Goal: Task Accomplishment & Management: Use online tool/utility

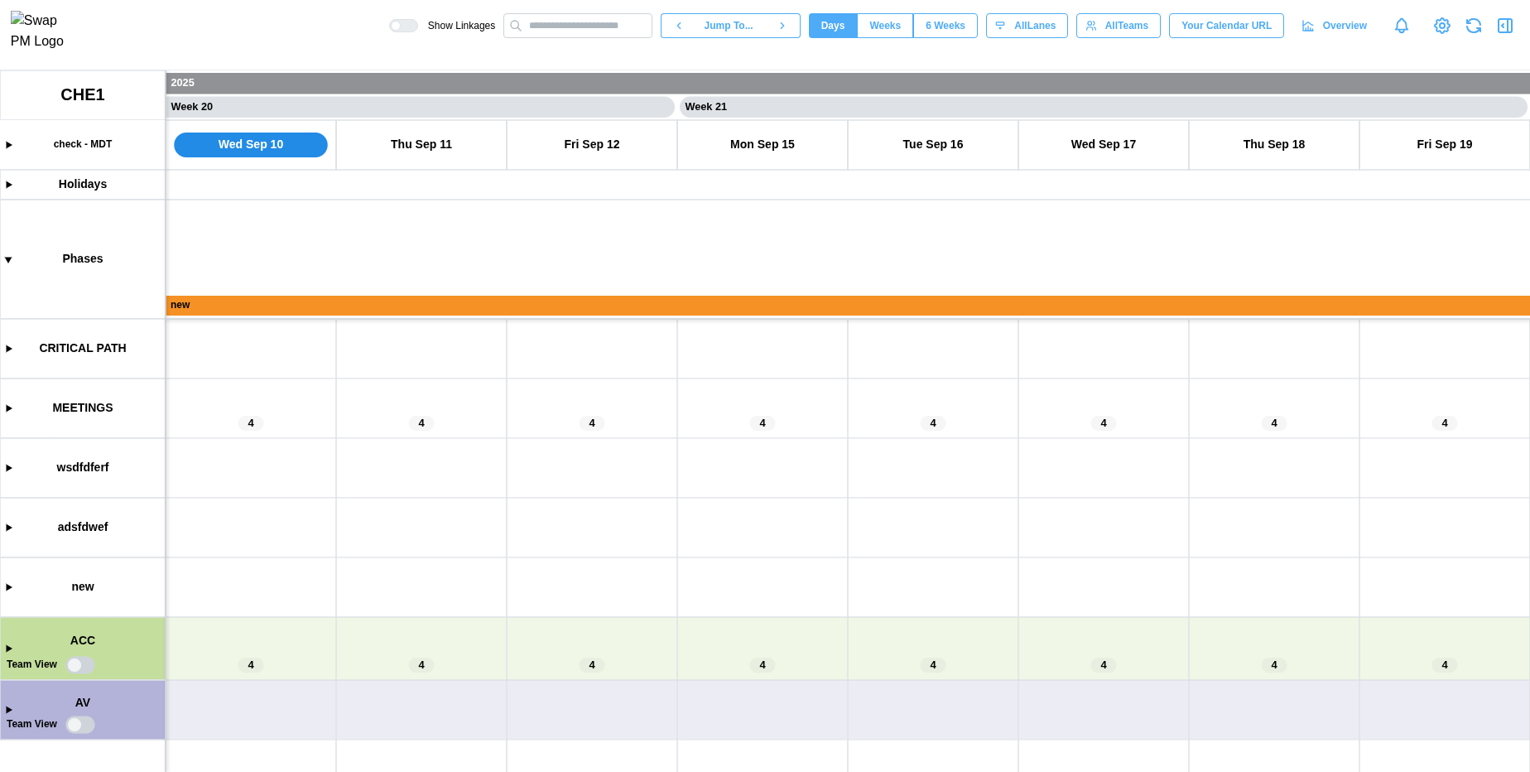
scroll to position [0, 16543]
click at [406, 308] on canvas at bounding box center [765, 420] width 1530 height 701
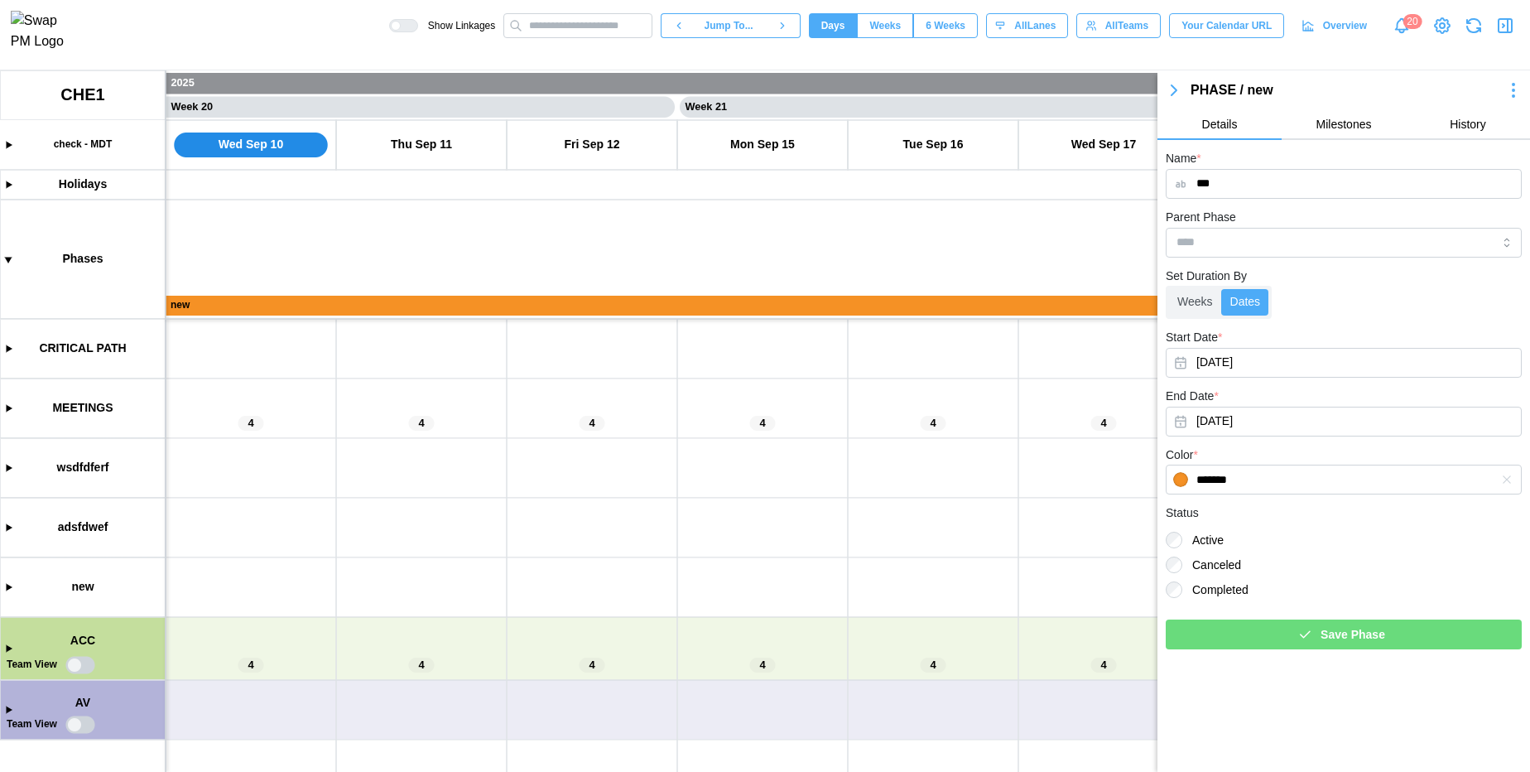
click at [1169, 84] on icon "button" at bounding box center [1174, 90] width 20 height 20
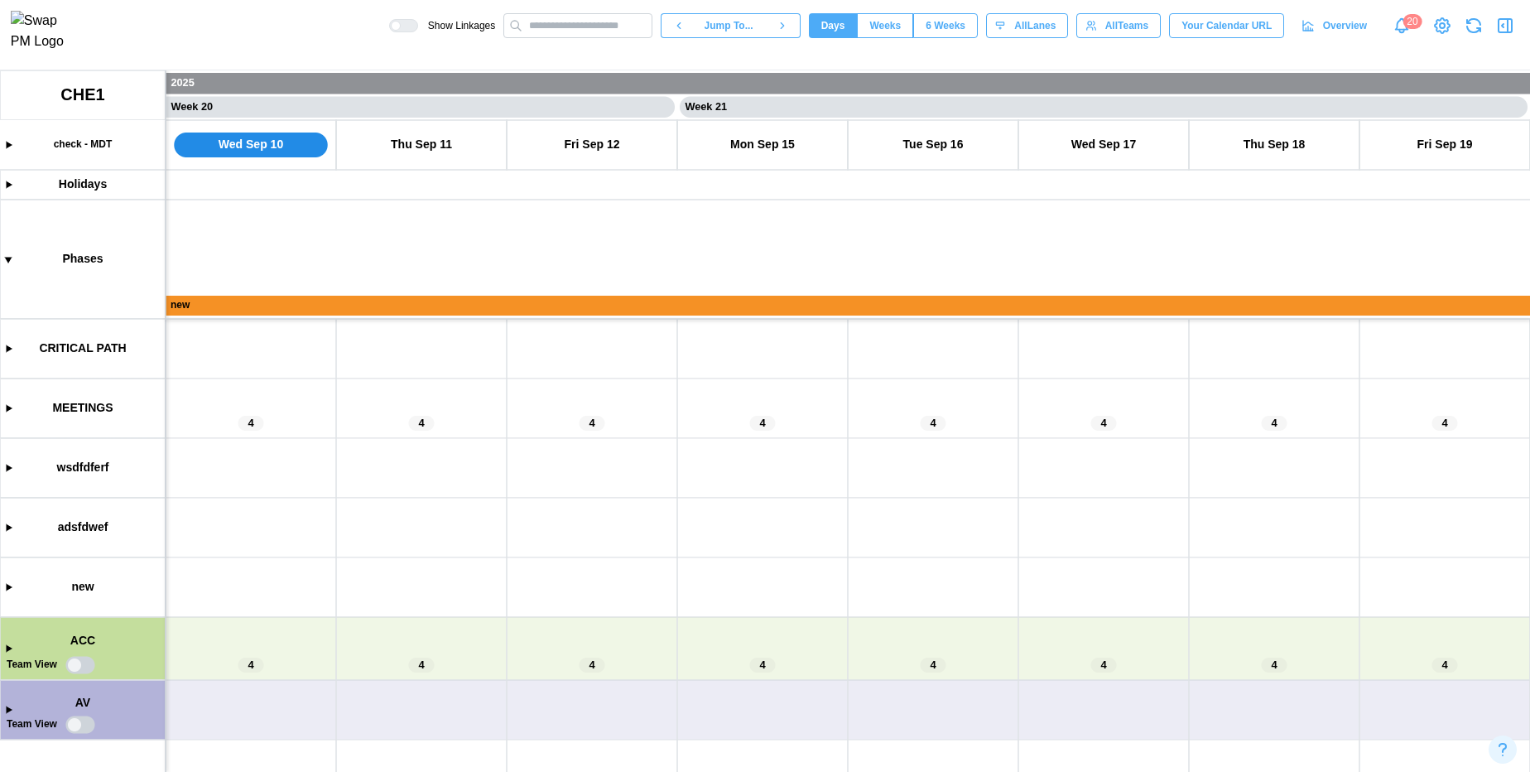
click at [752, 300] on canvas at bounding box center [765, 420] width 1530 height 701
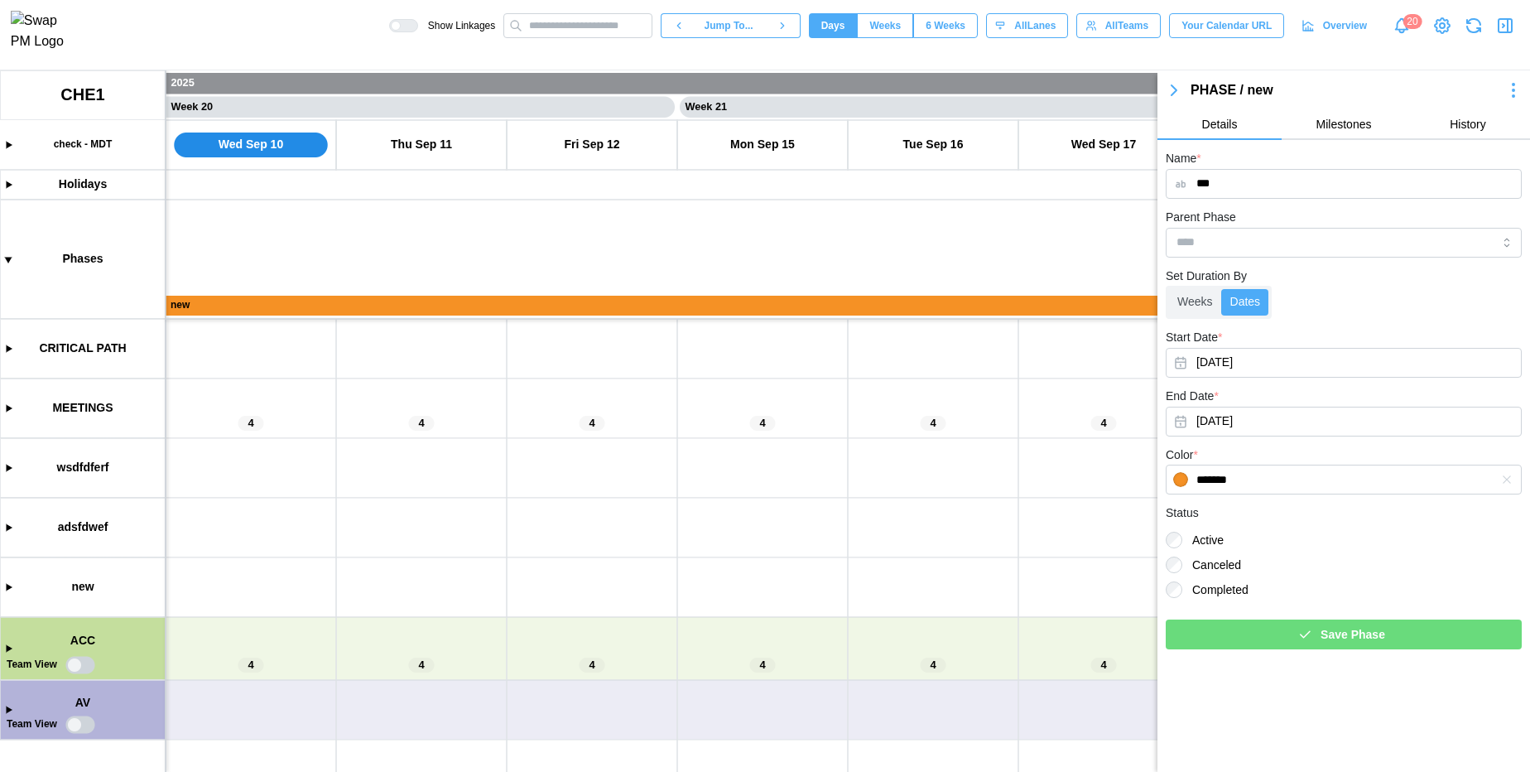
click at [8, 652] on canvas at bounding box center [765, 420] width 1530 height 701
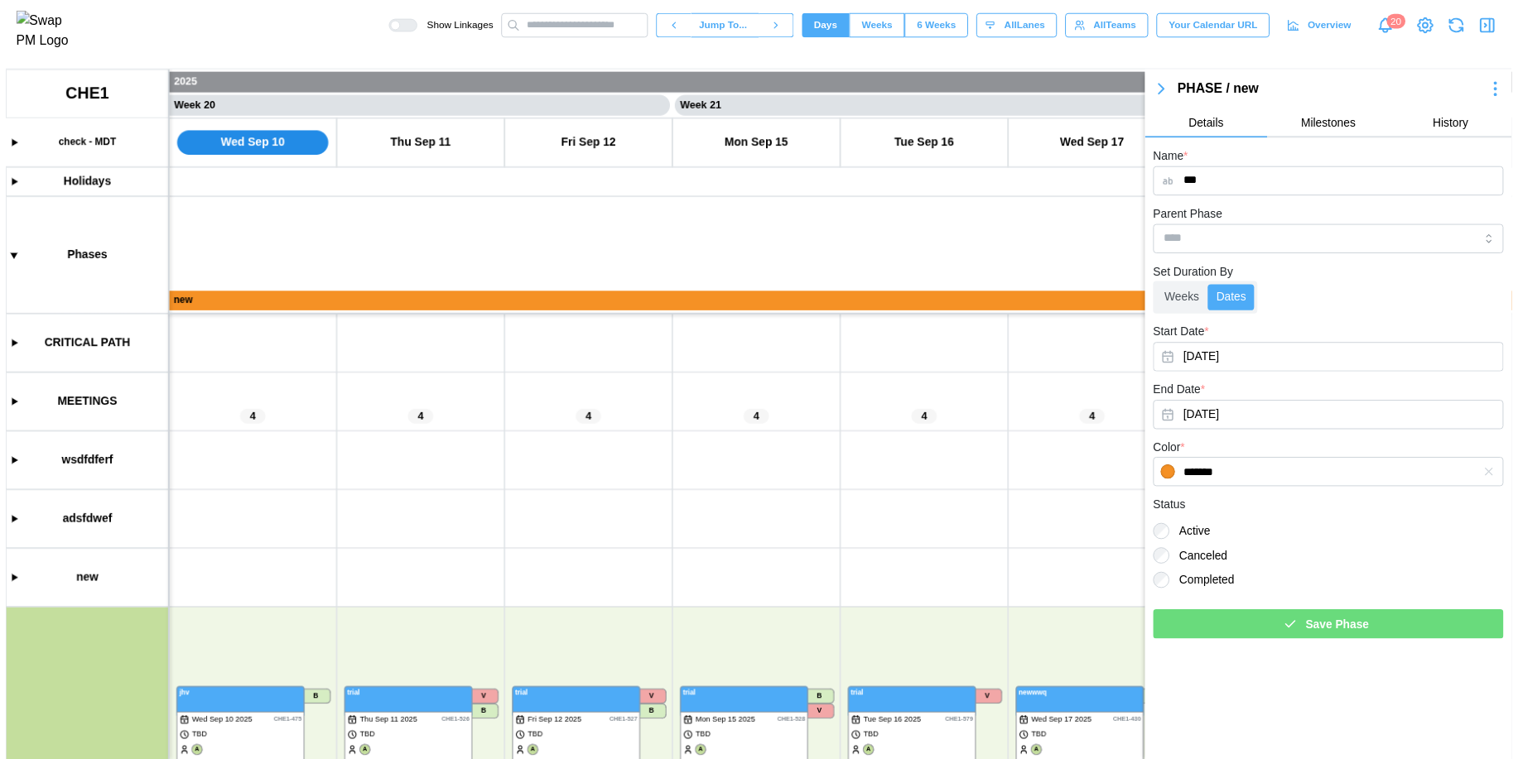
scroll to position [782, 0]
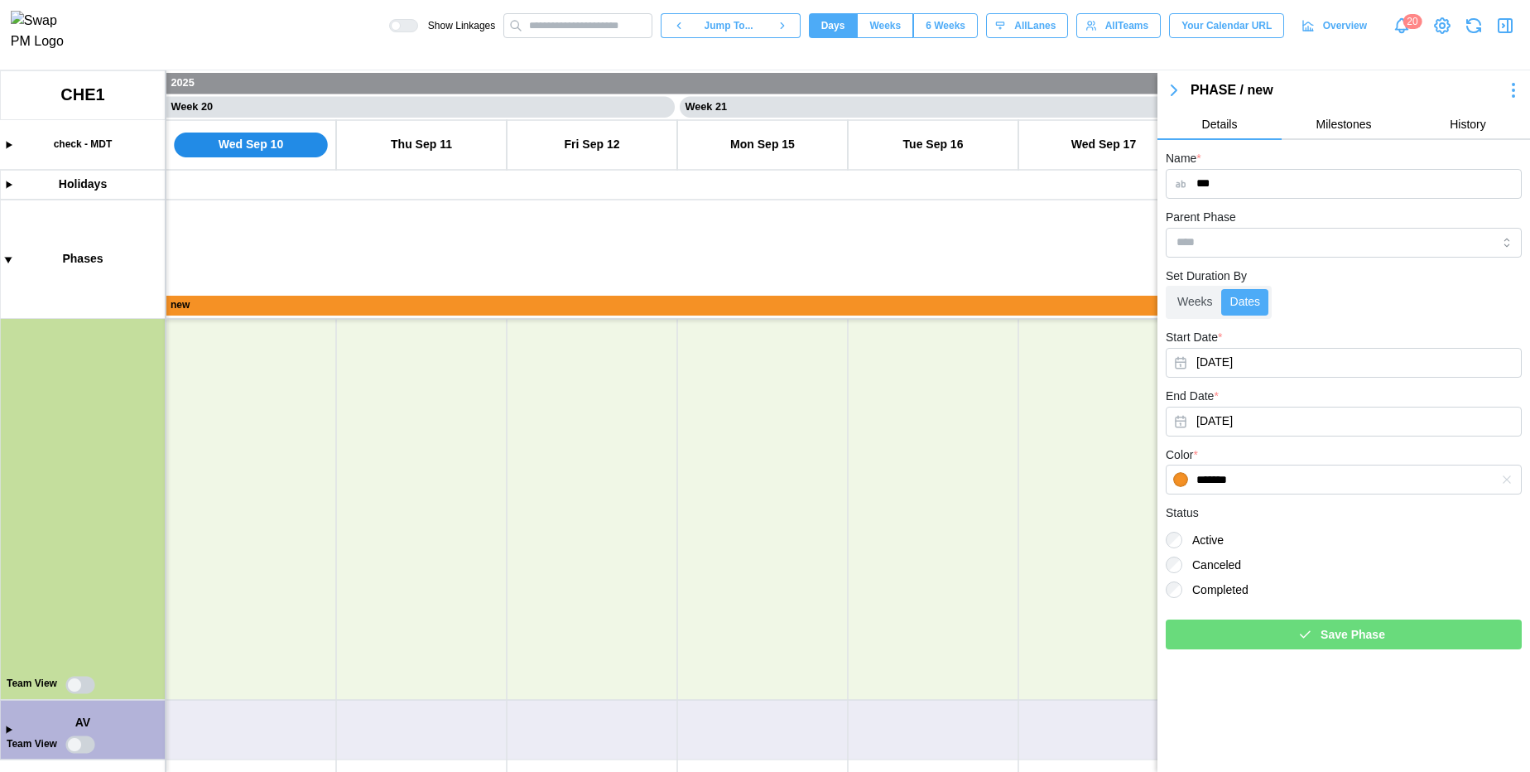
click at [10, 729] on canvas at bounding box center [765, 420] width 1530 height 701
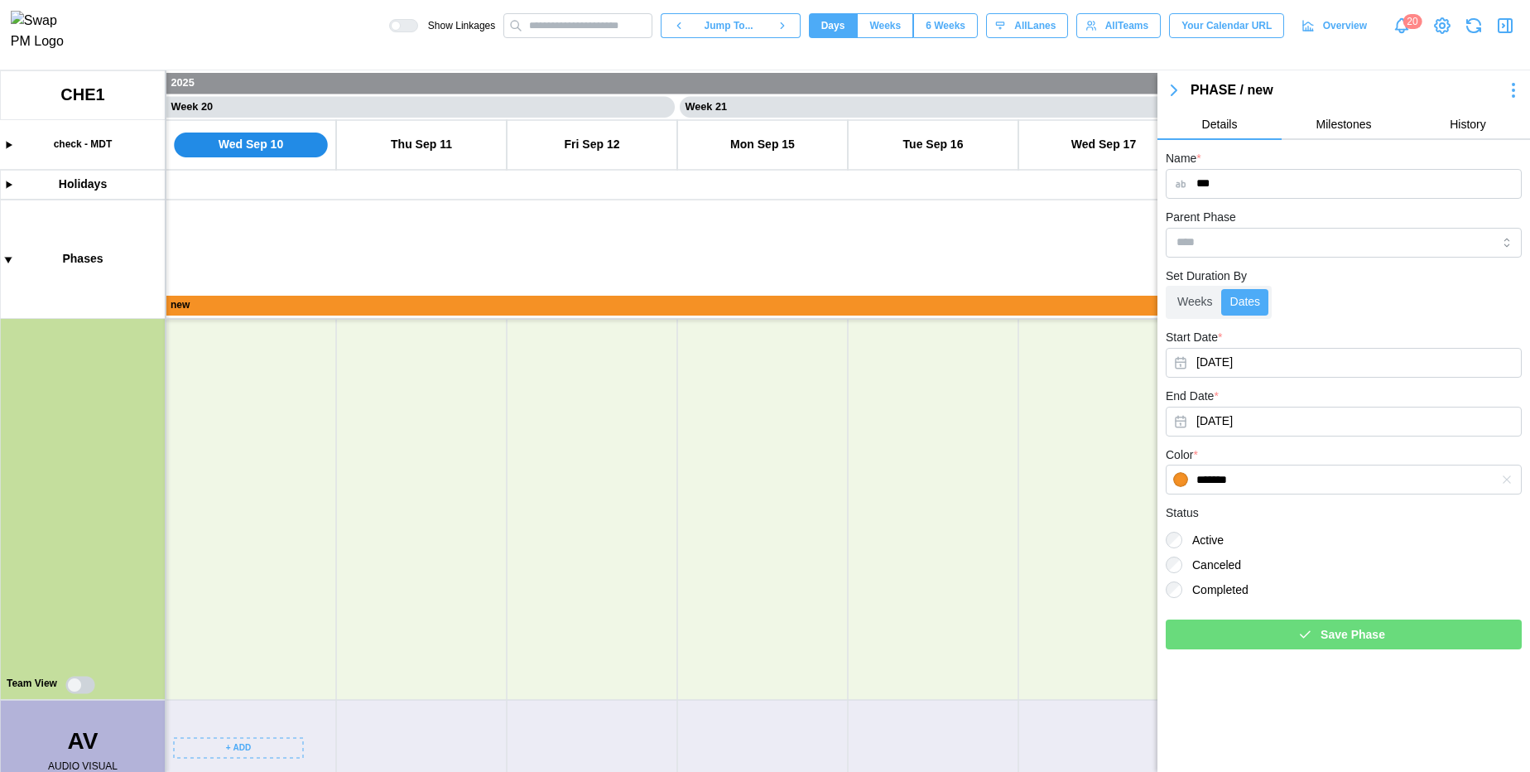
click at [255, 743] on canvas at bounding box center [765, 420] width 1530 height 701
click at [1178, 88] on icon "button" at bounding box center [1174, 90] width 20 height 20
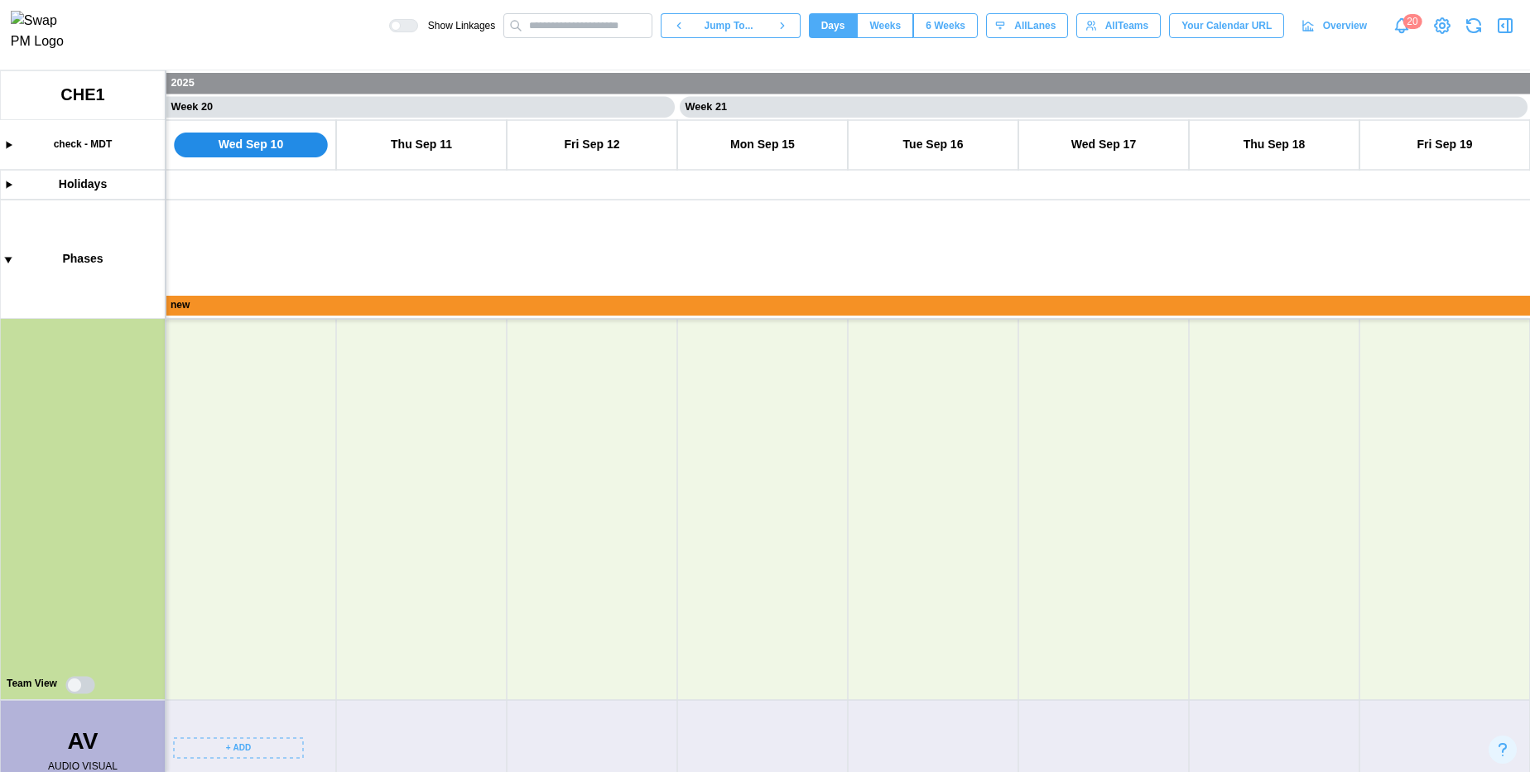
click at [237, 748] on canvas at bounding box center [765, 420] width 1530 height 701
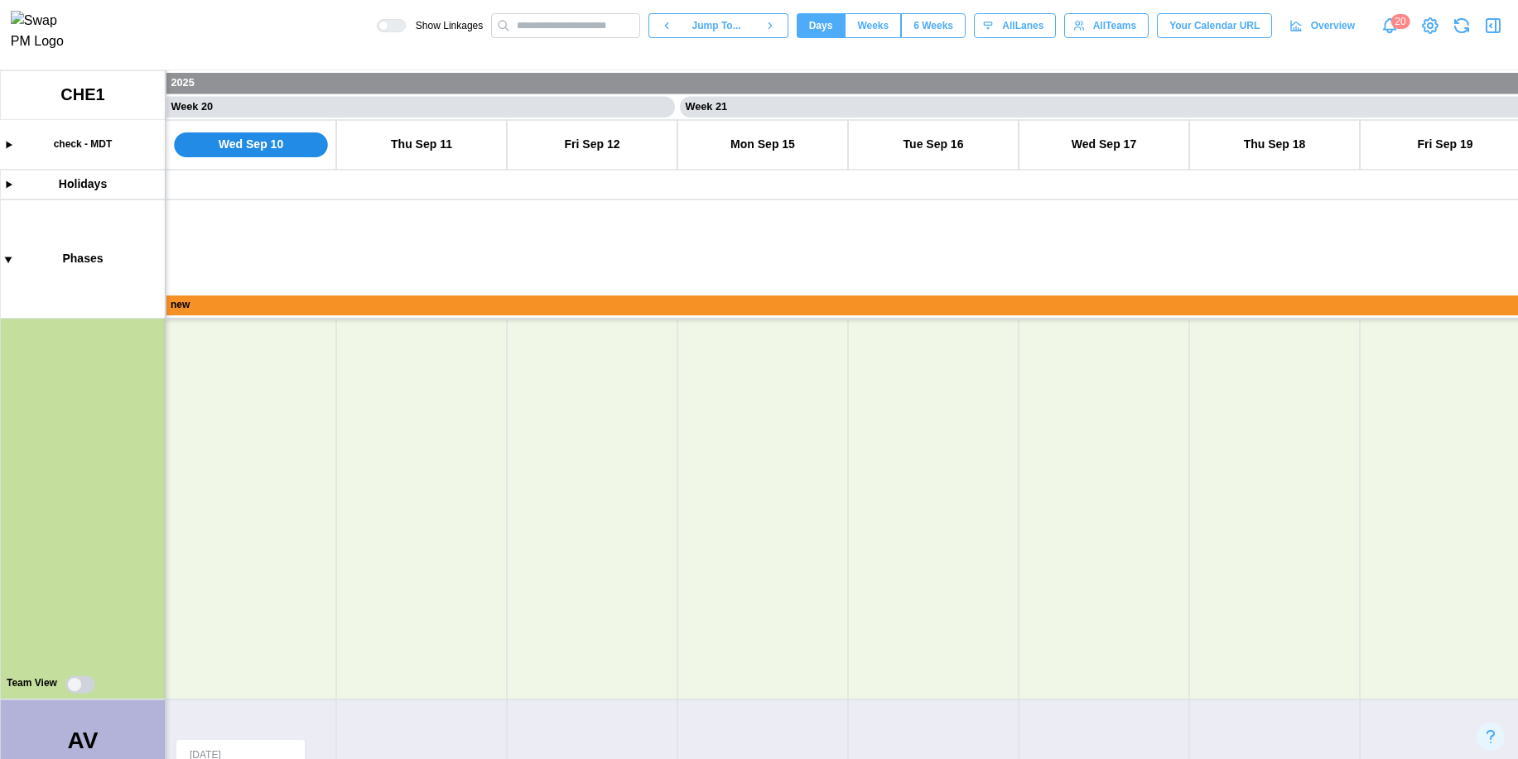
scroll to position [102, 0]
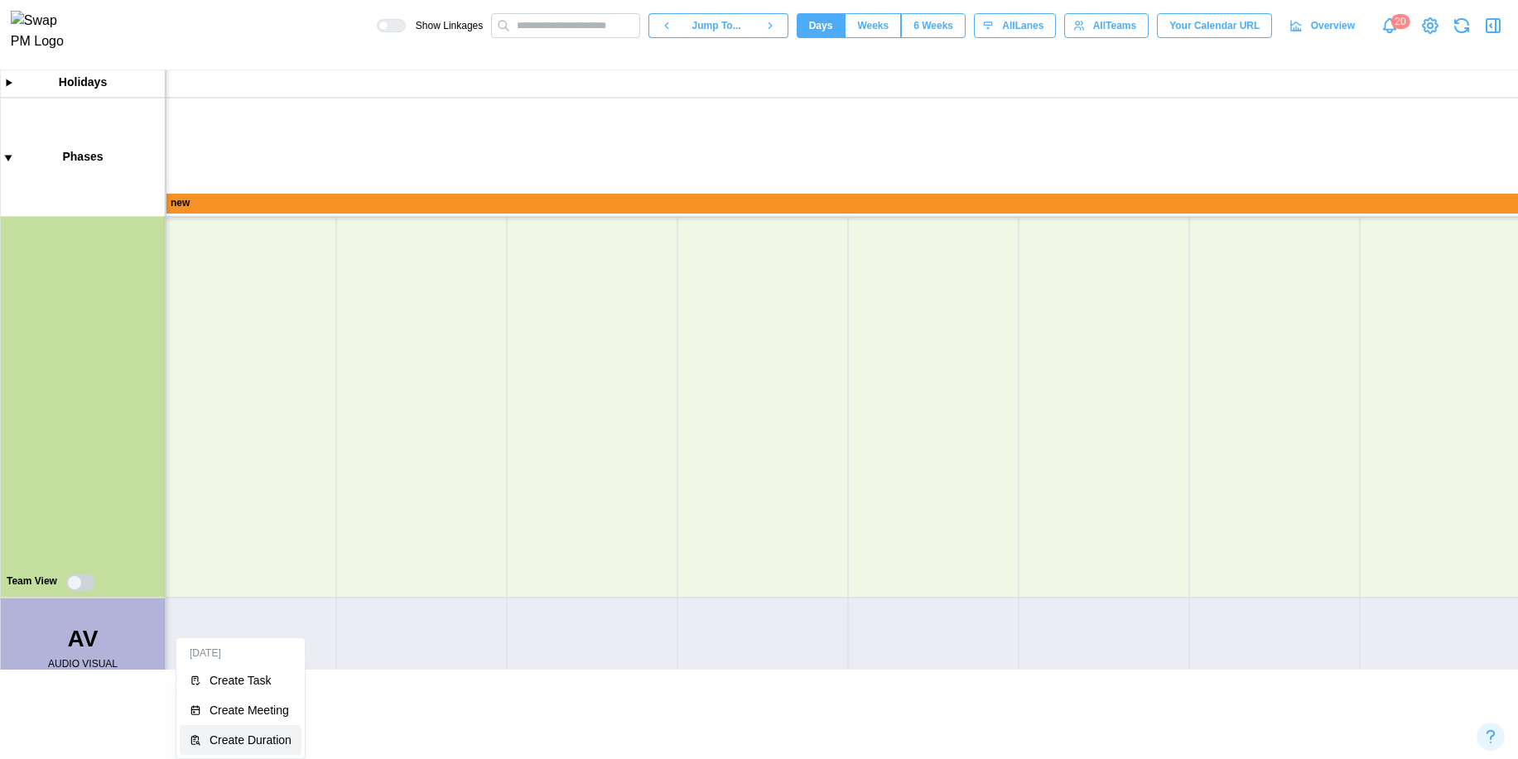
click at [226, 732] on button "Create Duration" at bounding box center [241, 740] width 122 height 30
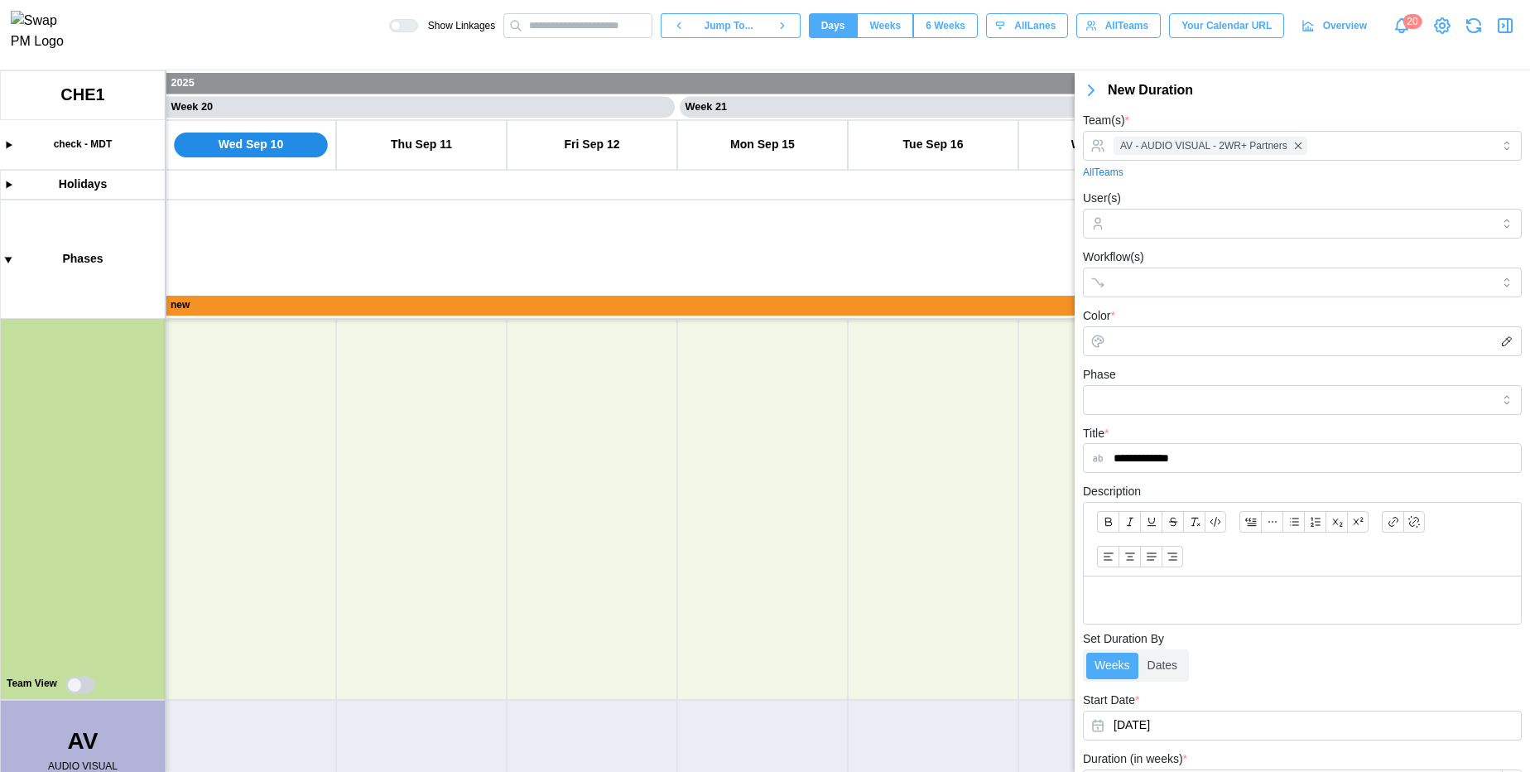
scroll to position [129, 0]
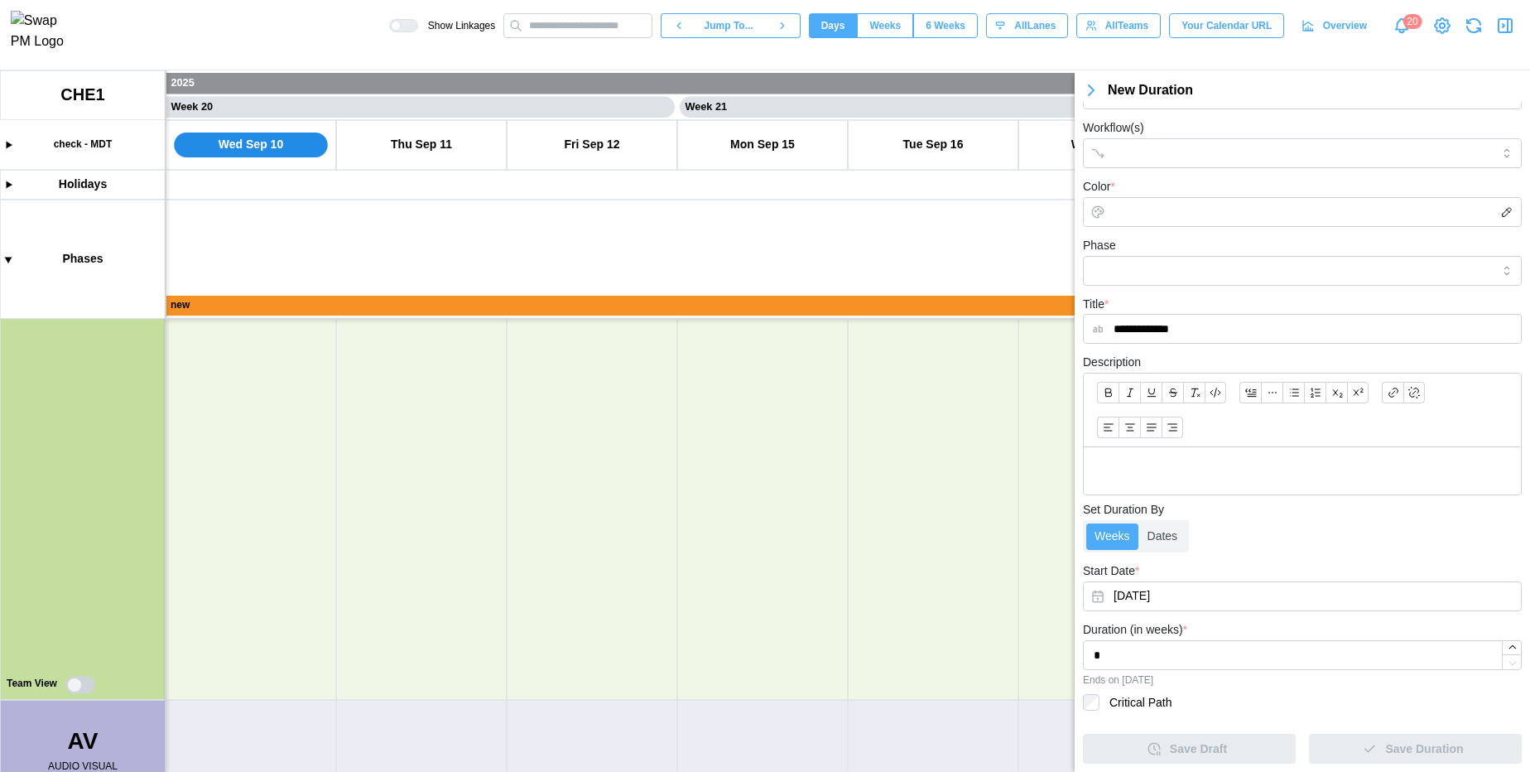
type input "**********"
click at [1137, 213] on input "Color *" at bounding box center [1302, 212] width 439 height 30
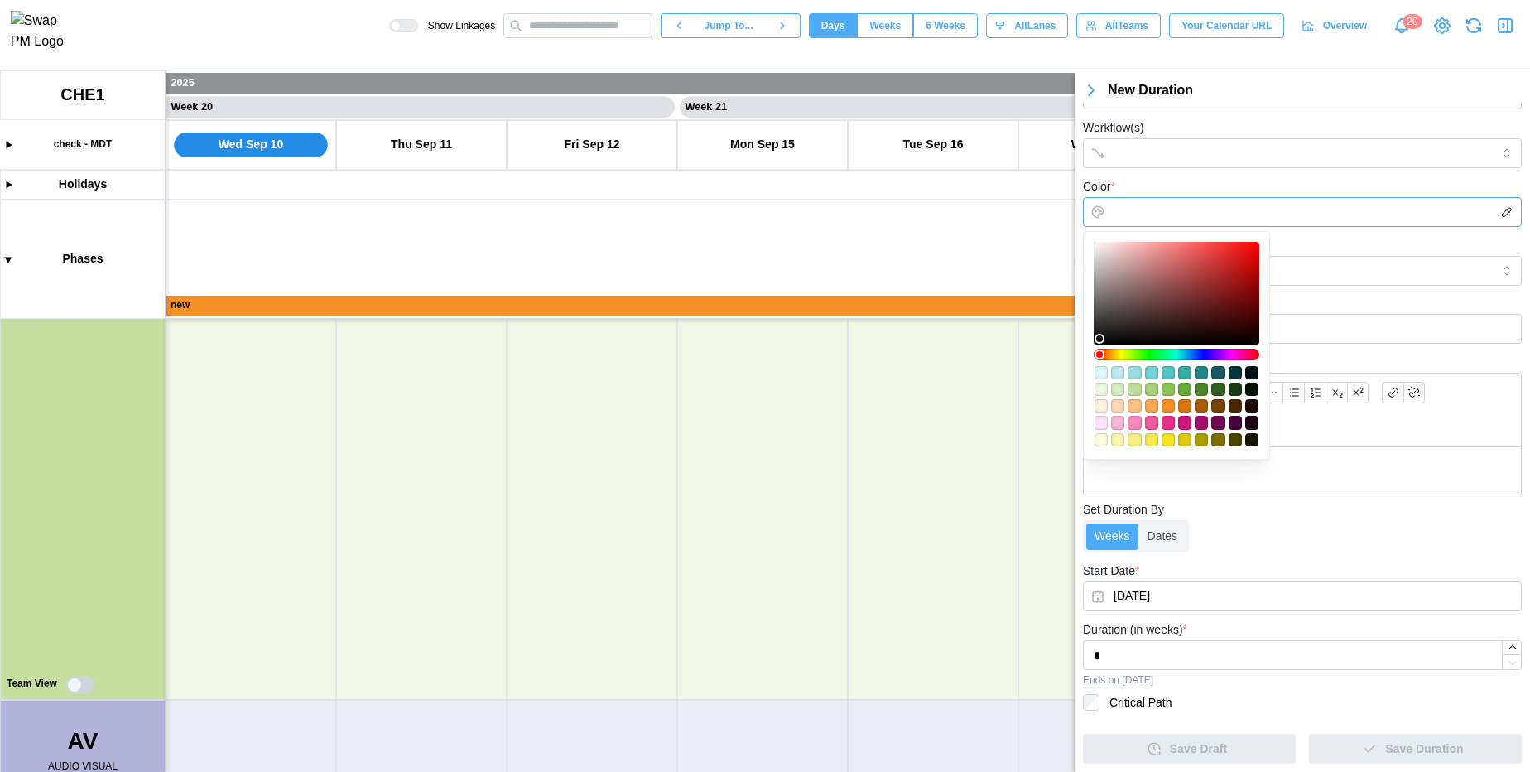
type input "*******"
click at [1156, 267] on div at bounding box center [1176, 293] width 154 height 91
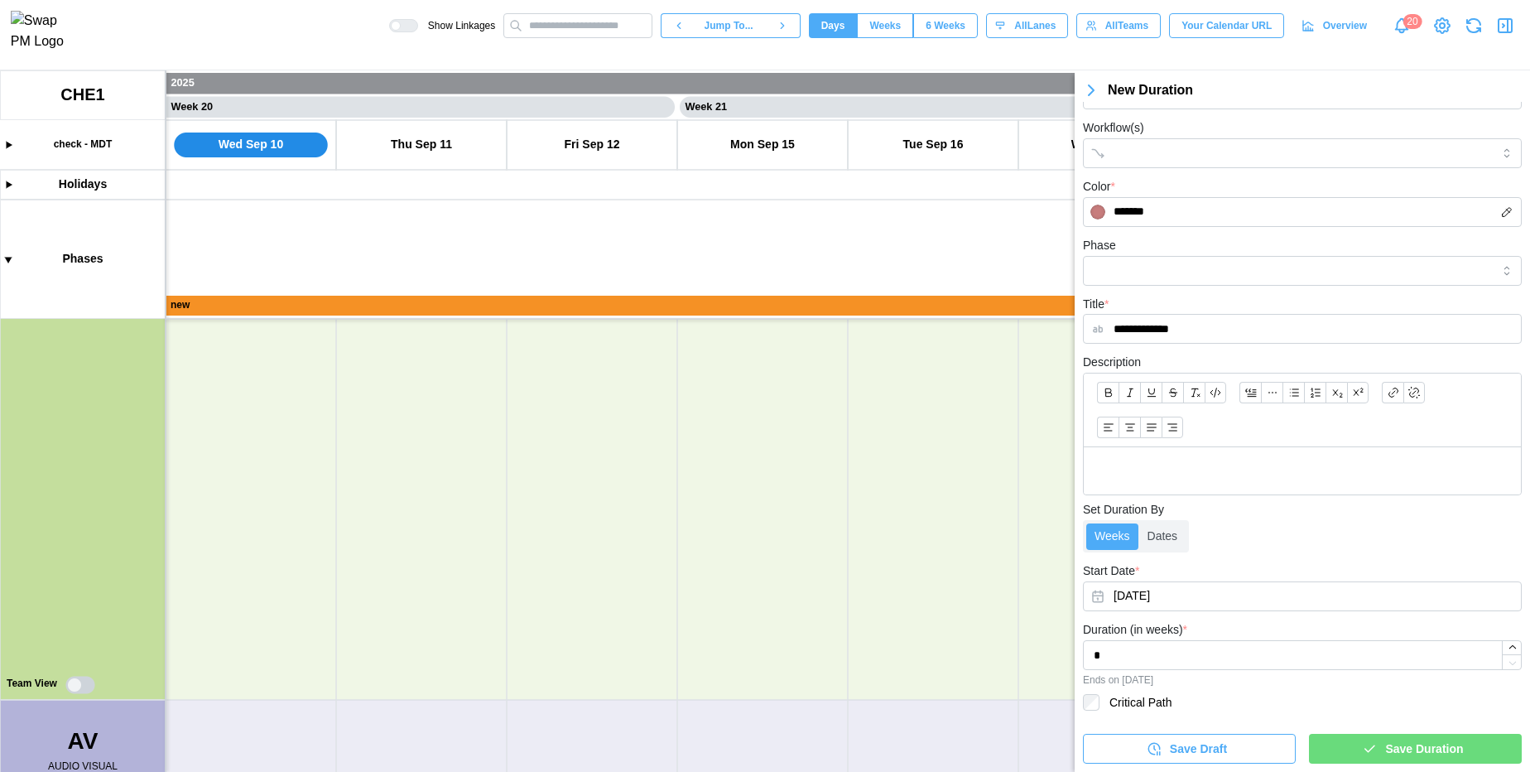
click at [1284, 484] on div at bounding box center [1302, 470] width 437 height 47
click at [1312, 569] on div "Start Date * Sep 10, 2025" at bounding box center [1302, 585] width 439 height 51
click at [1385, 759] on span "Save Duration" at bounding box center [1424, 748] width 78 height 28
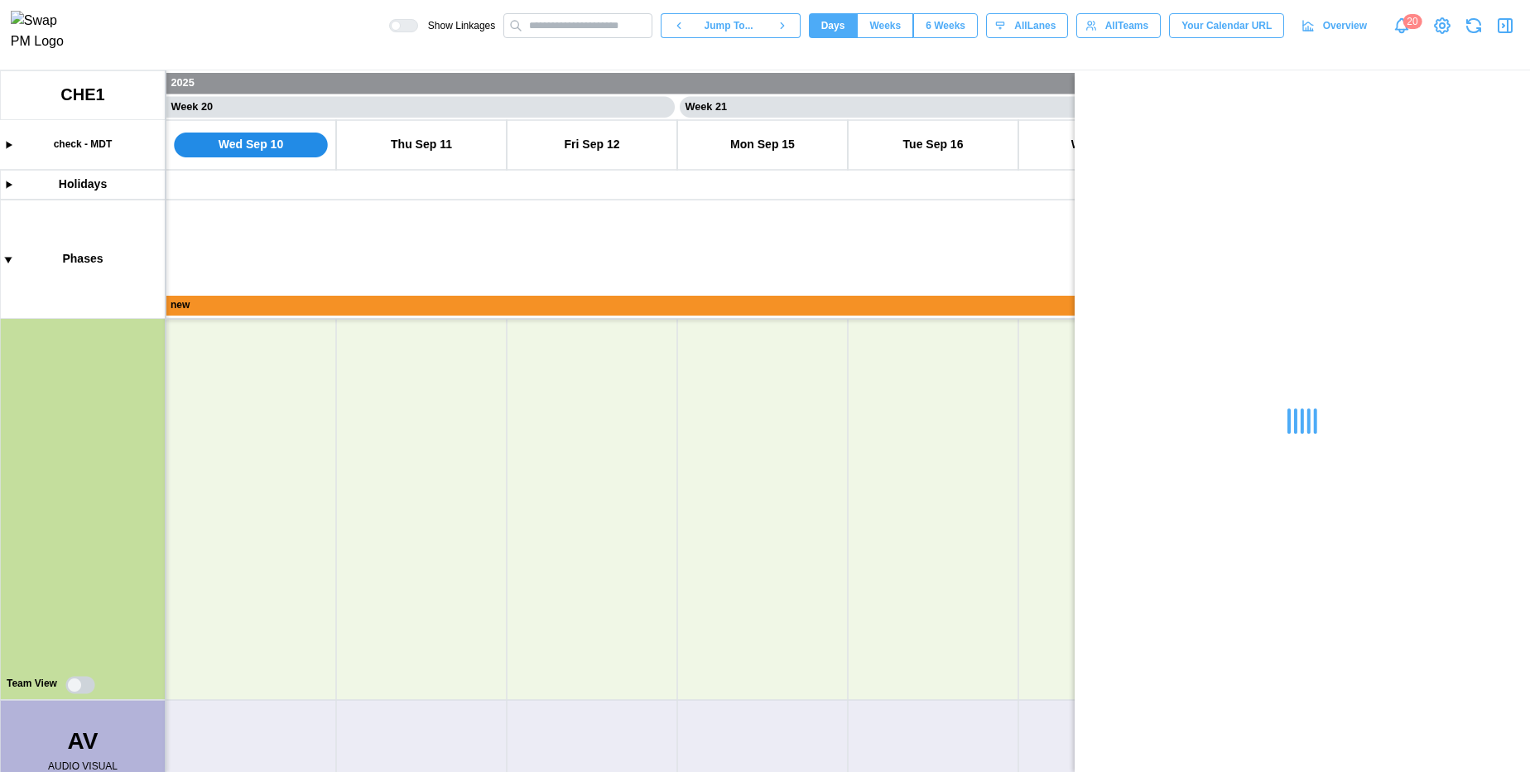
scroll to position [0, 0]
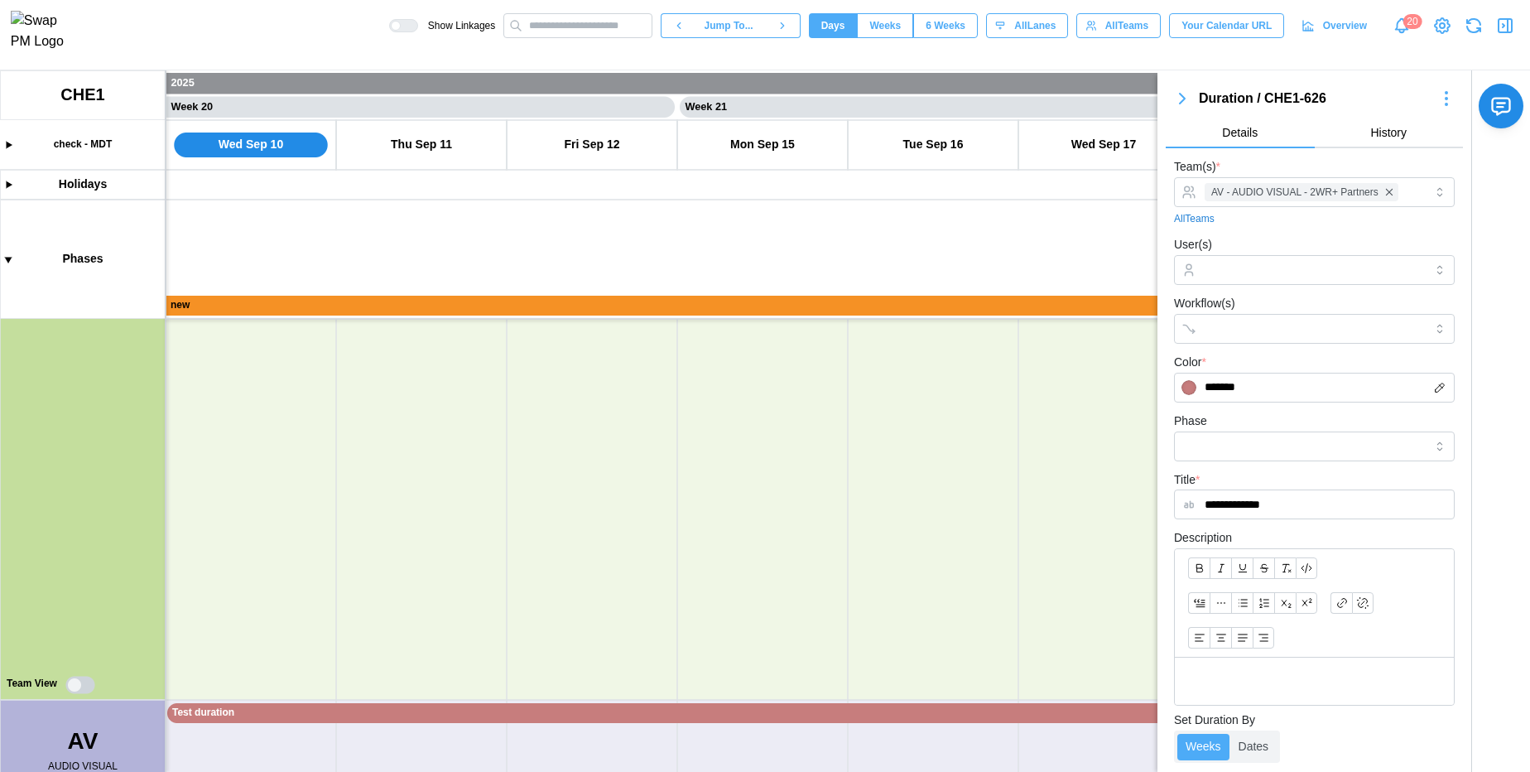
click at [1178, 93] on icon "button" at bounding box center [1182, 99] width 20 height 20
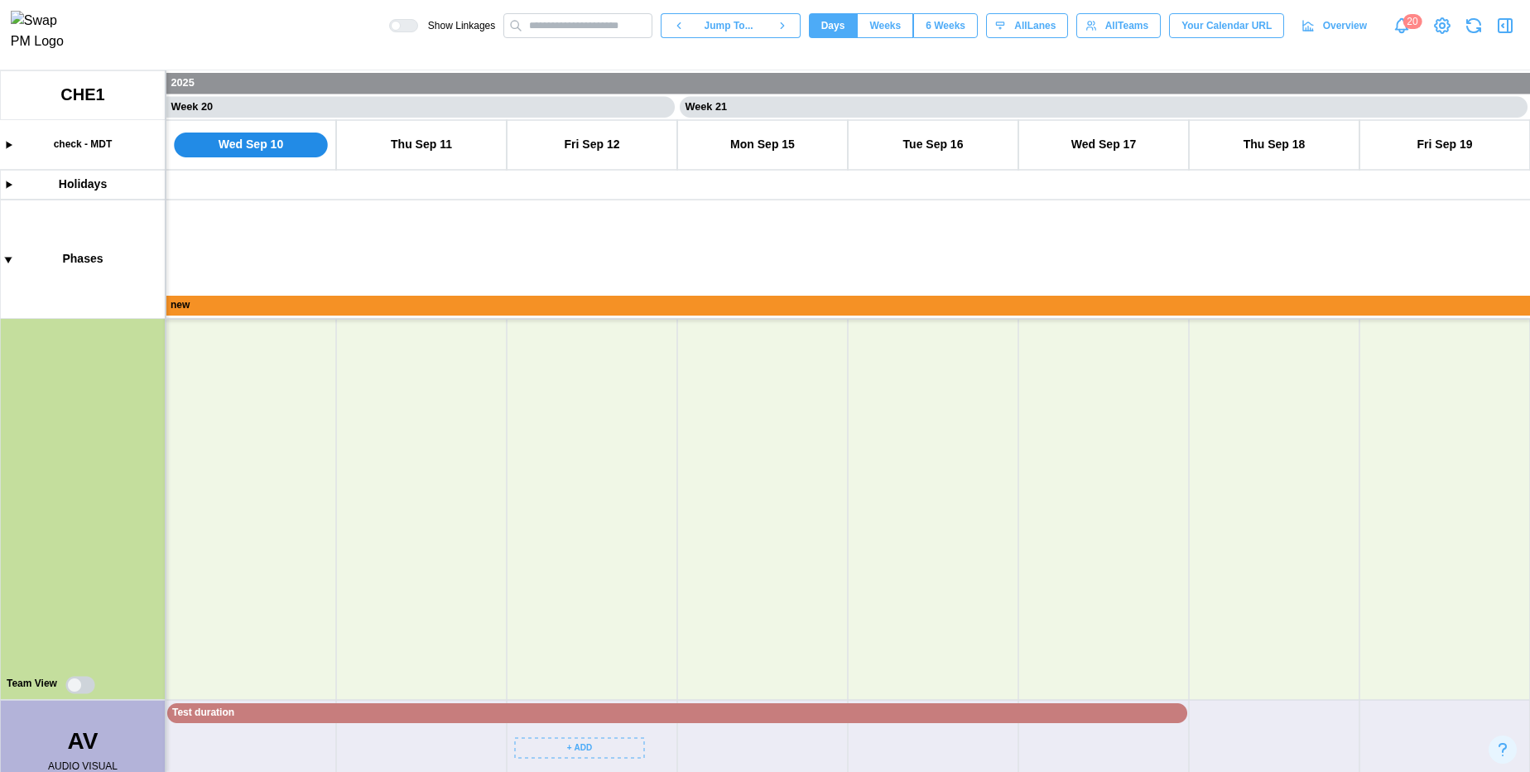
click at [513, 716] on canvas at bounding box center [765, 420] width 1530 height 701
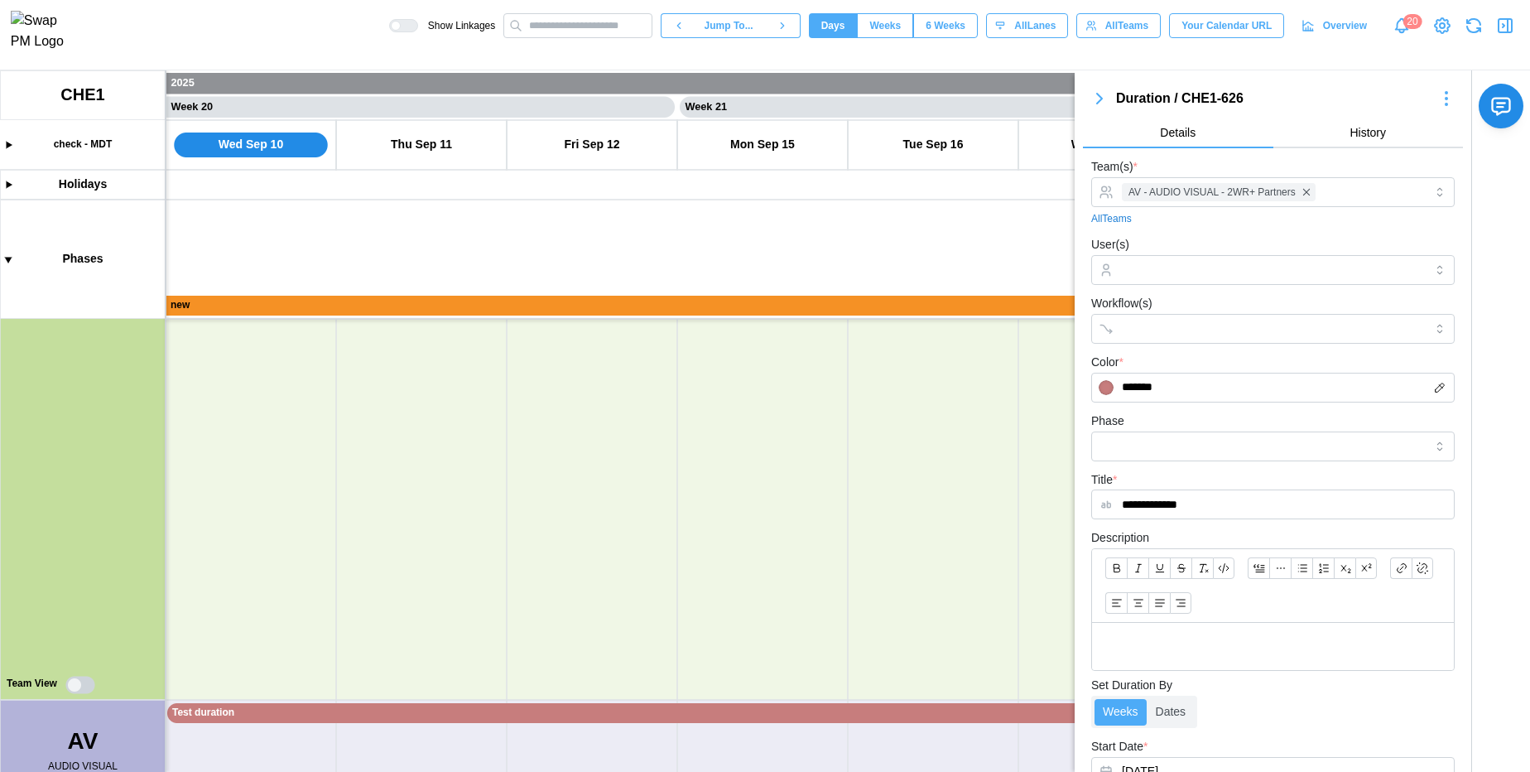
scroll to position [339, 0]
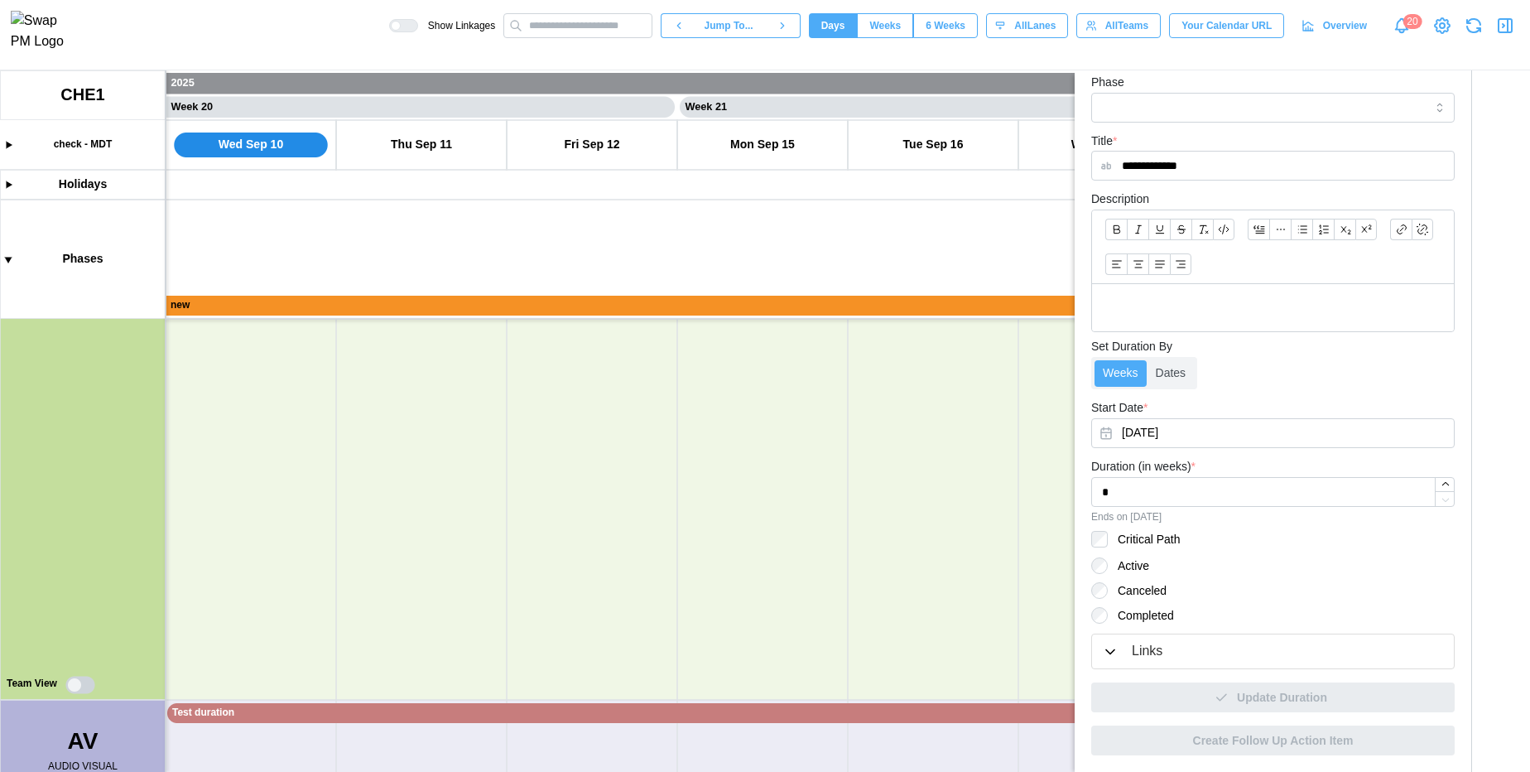
click at [1503, 26] on icon "button" at bounding box center [1505, 26] width 20 height 20
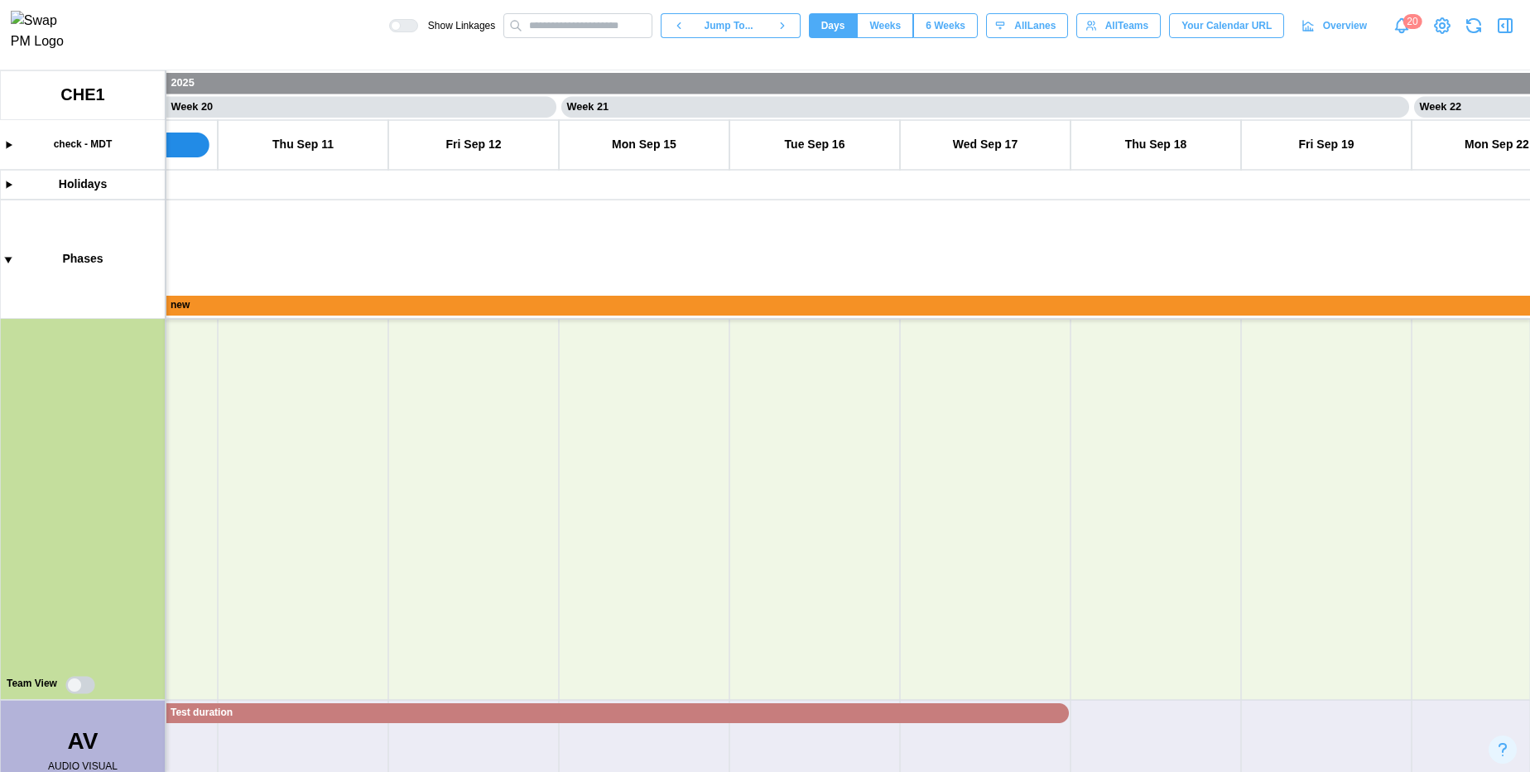
scroll to position [811, 0]
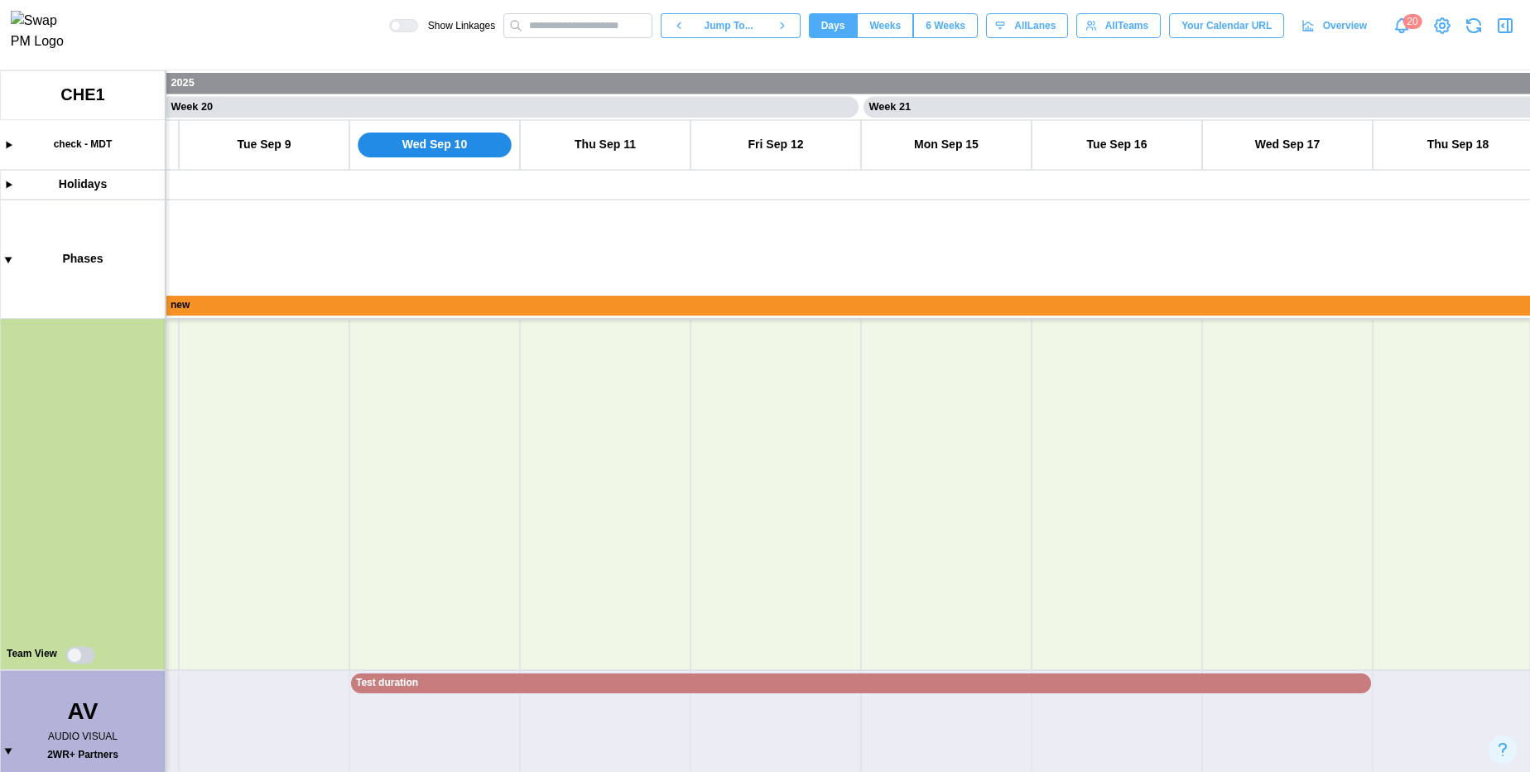
click at [930, 37] on span "6 Weeks" at bounding box center [946, 25] width 40 height 23
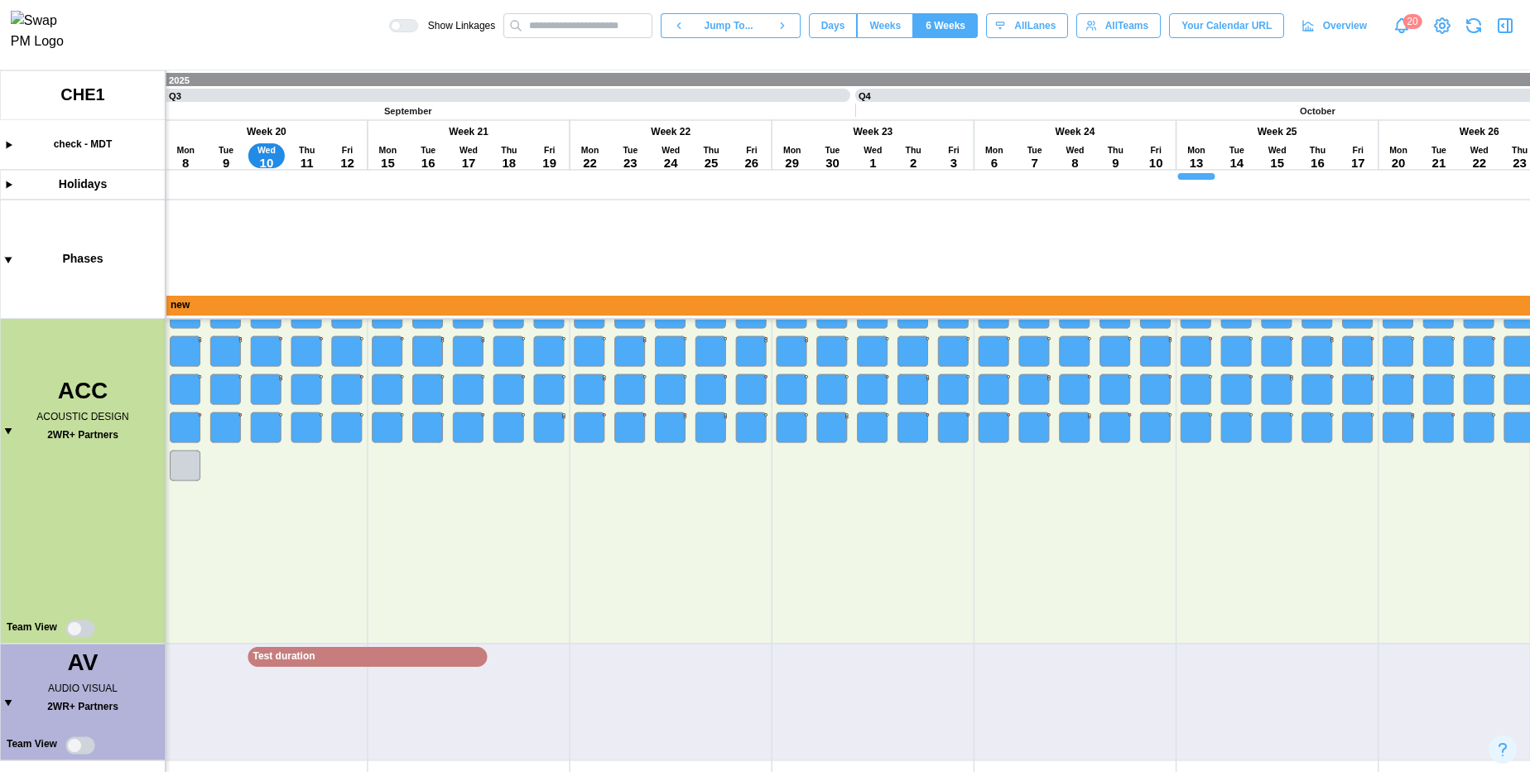
scroll to position [0, 3841]
click at [469, 424] on canvas at bounding box center [765, 420] width 1530 height 701
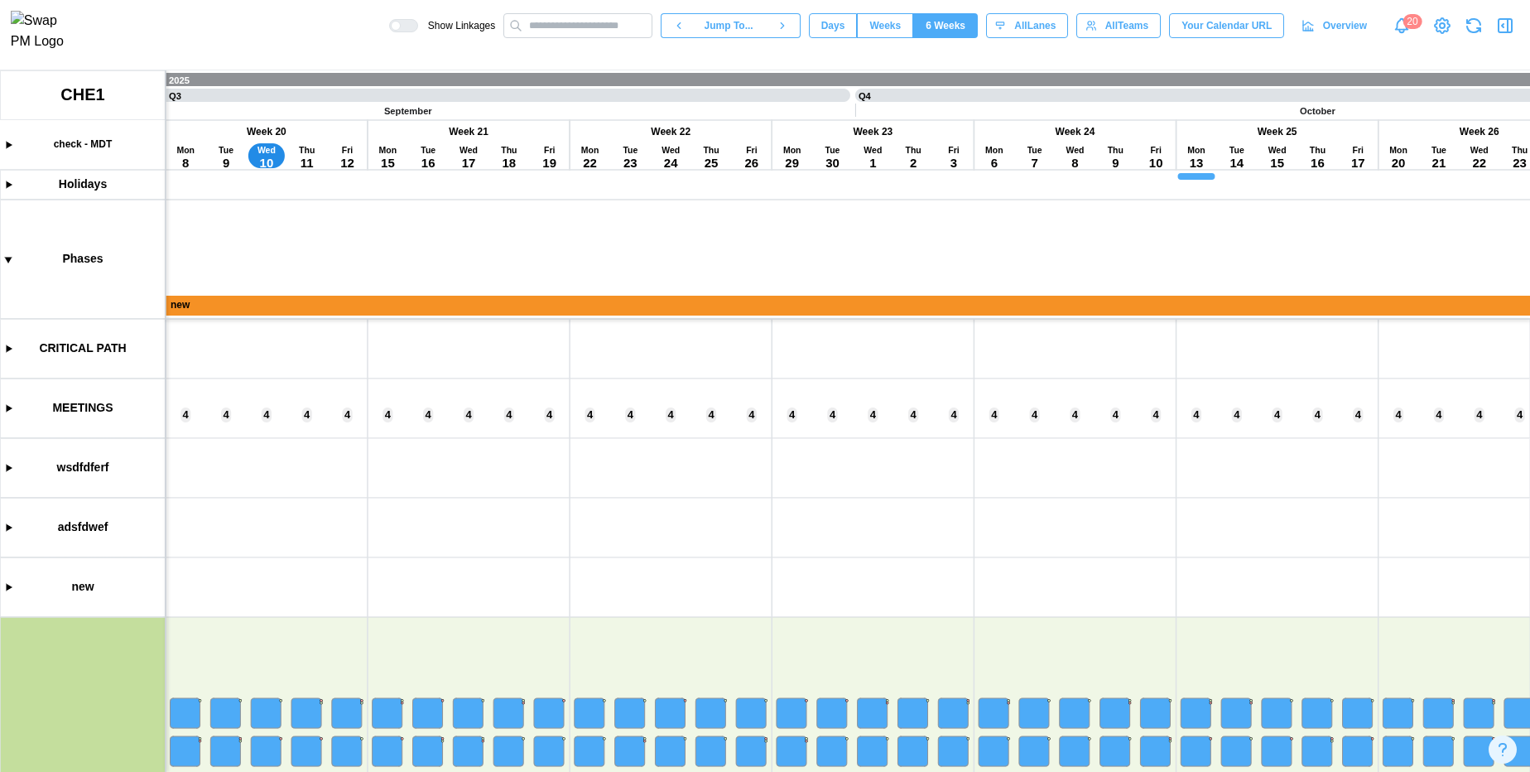
scroll to position [0, 0]
click at [470, 429] on canvas at bounding box center [765, 420] width 1530 height 701
click at [827, 23] on span "Days" at bounding box center [833, 25] width 24 height 23
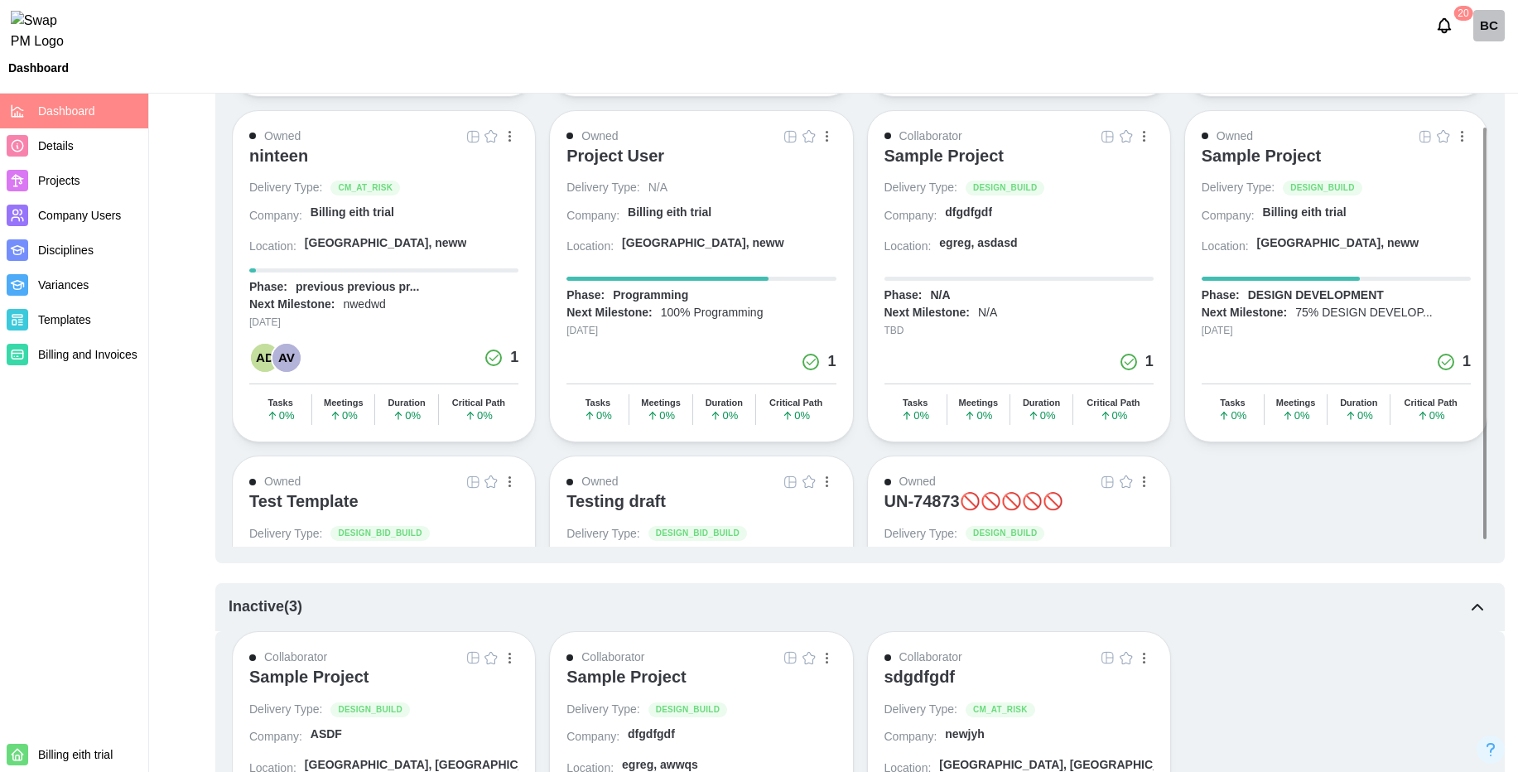
scroll to position [873, 0]
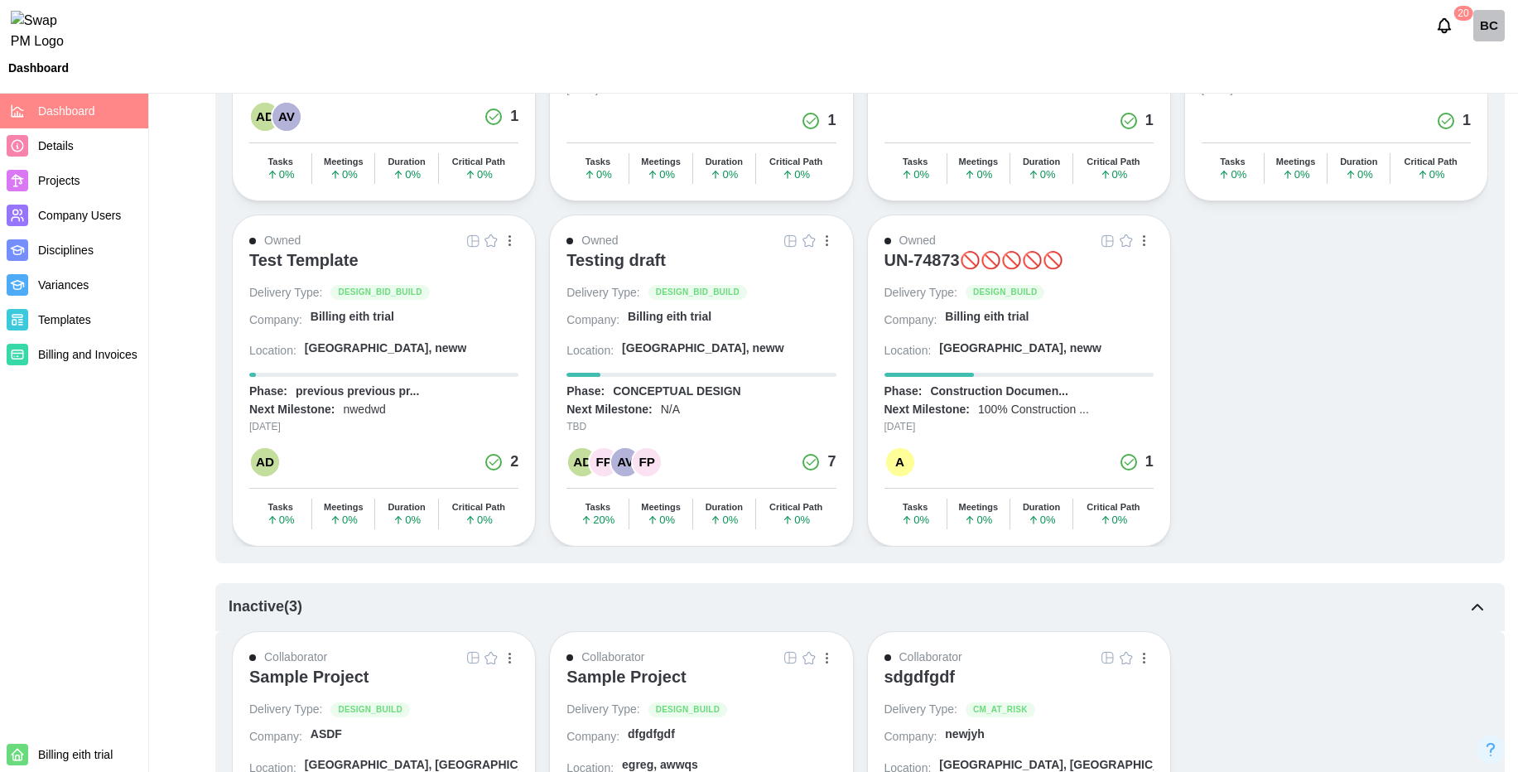
click at [632, 260] on div "Testing draft" at bounding box center [615, 260] width 99 height 20
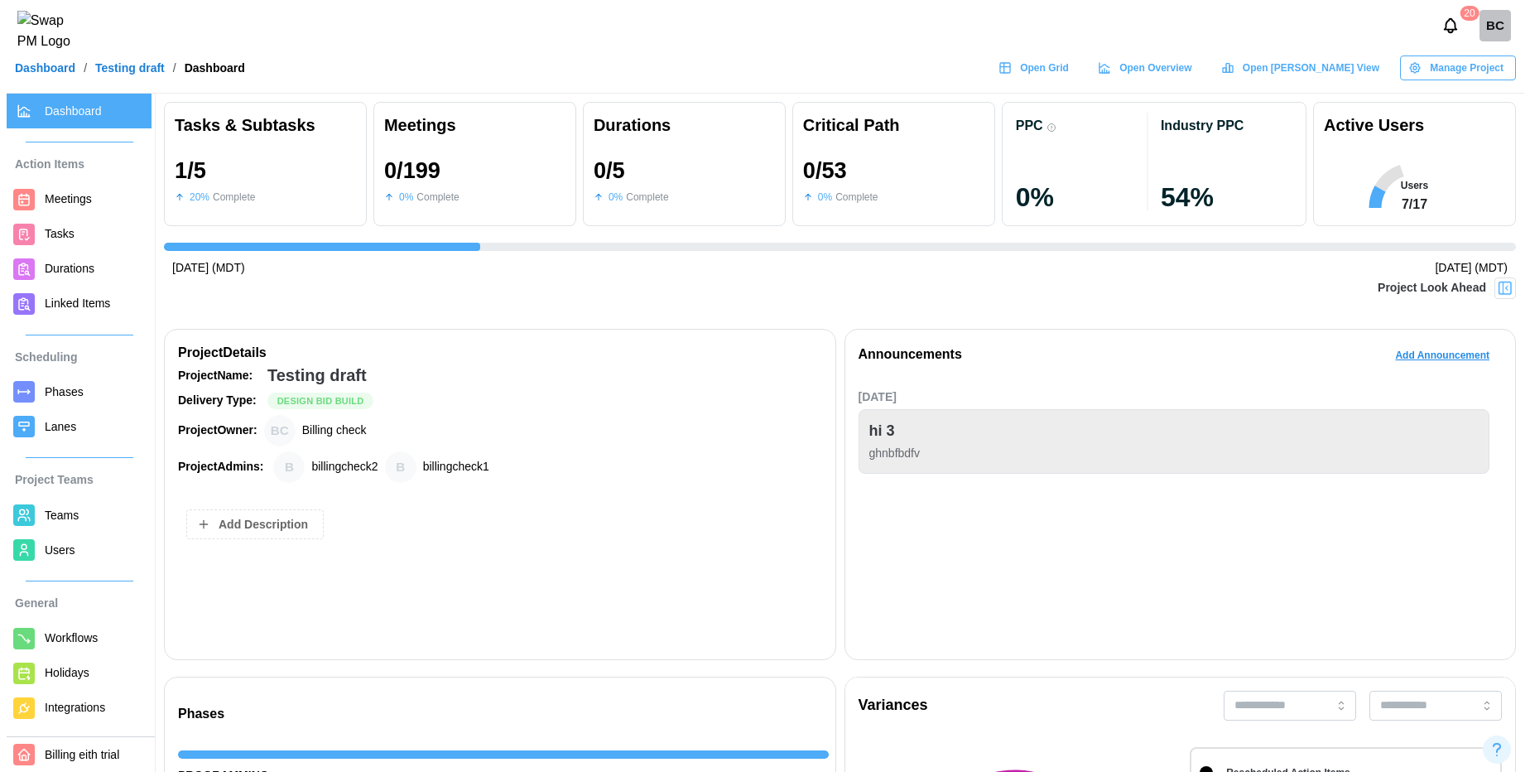
scroll to position [0, 1258]
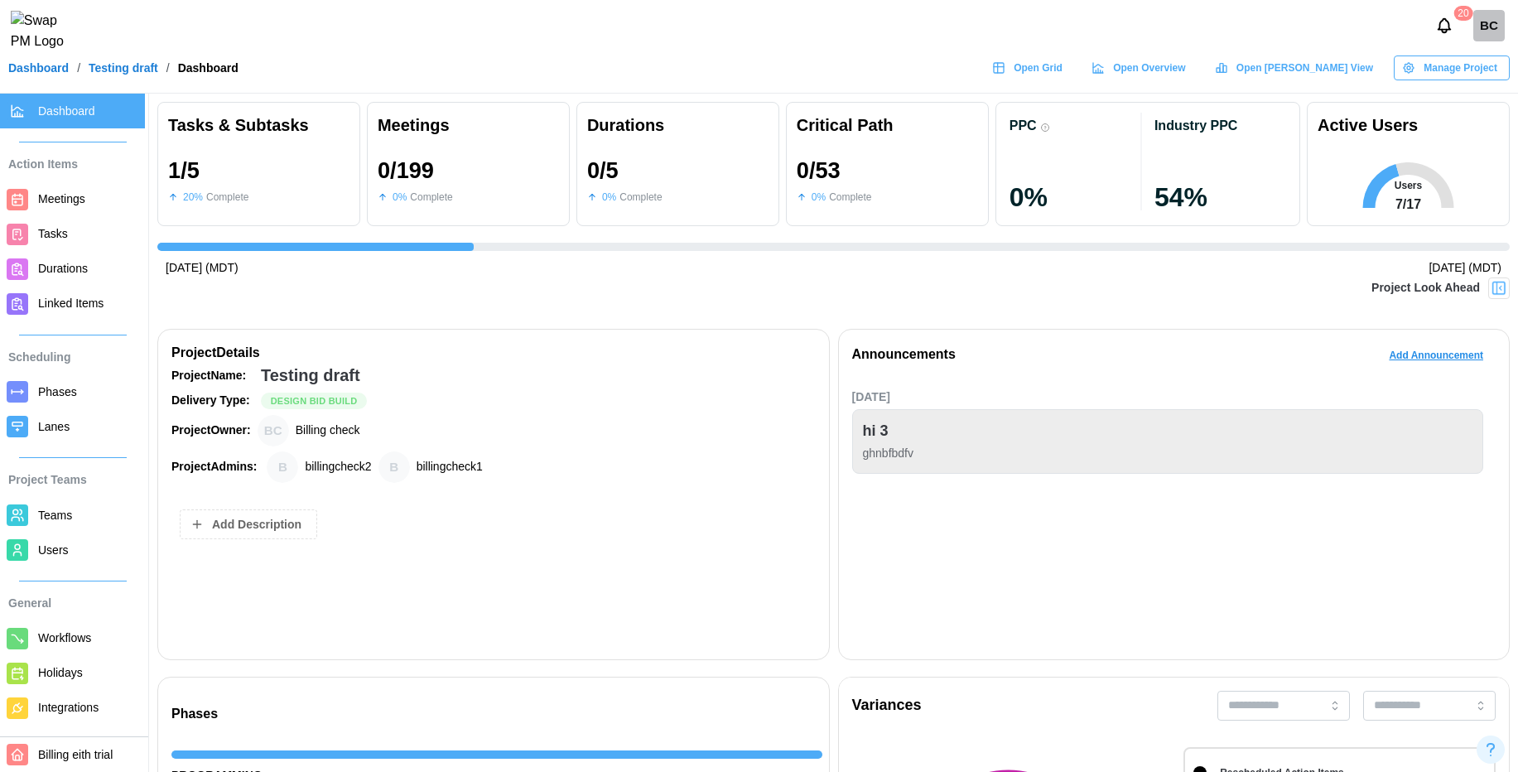
drag, startPoint x: 0, startPoint y: 0, endPoint x: 272, endPoint y: 305, distance: 408.7
click at [91, 516] on span "Teams" at bounding box center [88, 515] width 100 height 21
